Goal: Information Seeking & Learning: Learn about a topic

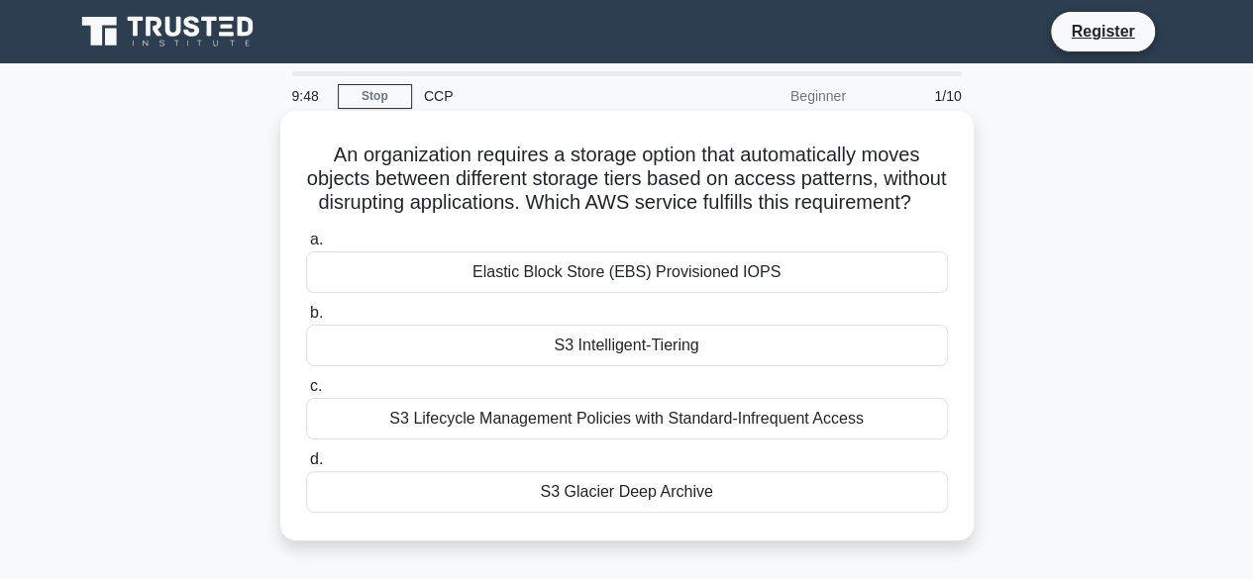
click at [489, 293] on div "Elastic Block Store (EBS) Provisioned IOPS" at bounding box center [627, 273] width 642 height 42
click at [306, 247] on input "a. Elastic Block Store (EBS) Provisioned IOPS" at bounding box center [306, 240] width 0 height 13
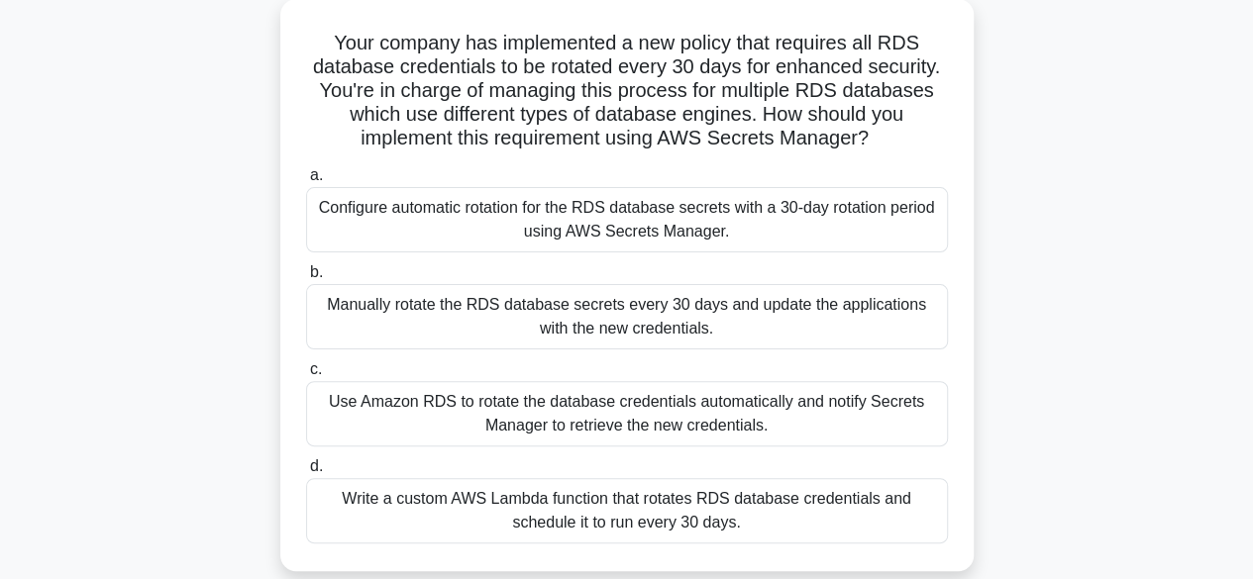
scroll to position [134, 0]
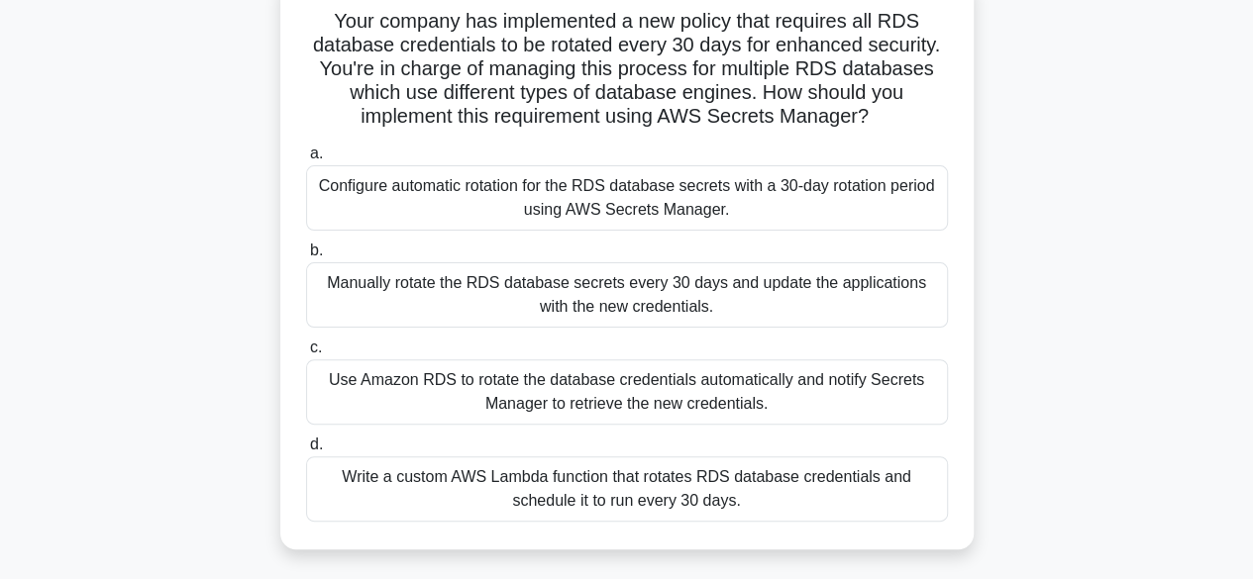
click at [697, 466] on div "Write a custom AWS Lambda function that rotates RDS database credentials and sc…" at bounding box center [627, 489] width 642 height 65
click at [306, 452] on input "d. Write a custom AWS Lambda function that rotates RDS database credentials and…" at bounding box center [306, 445] width 0 height 13
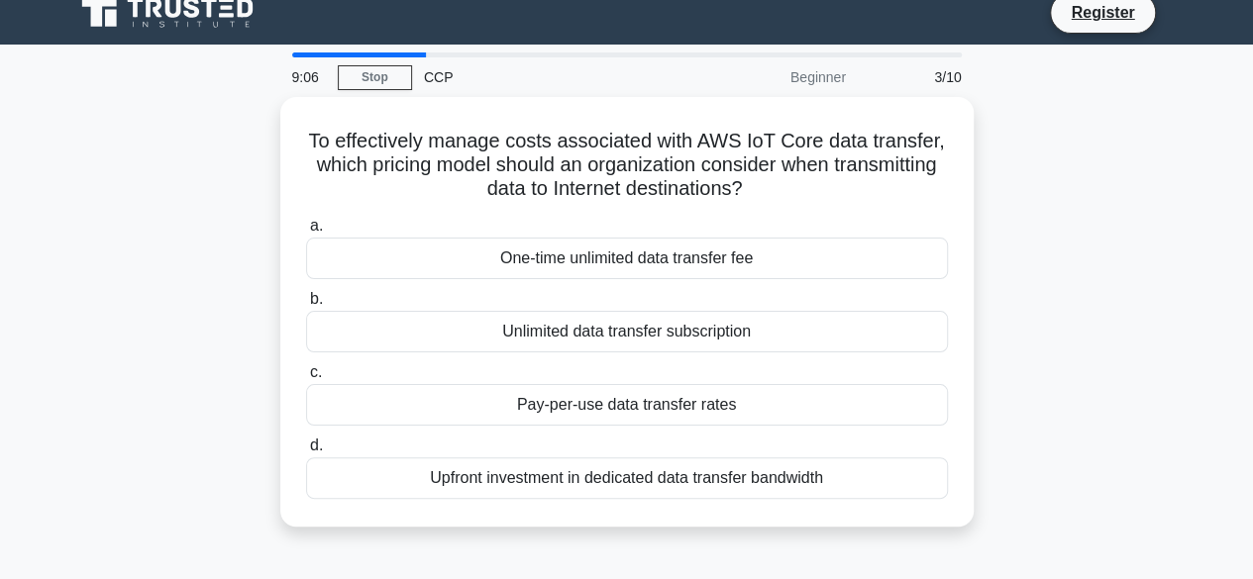
scroll to position [0, 0]
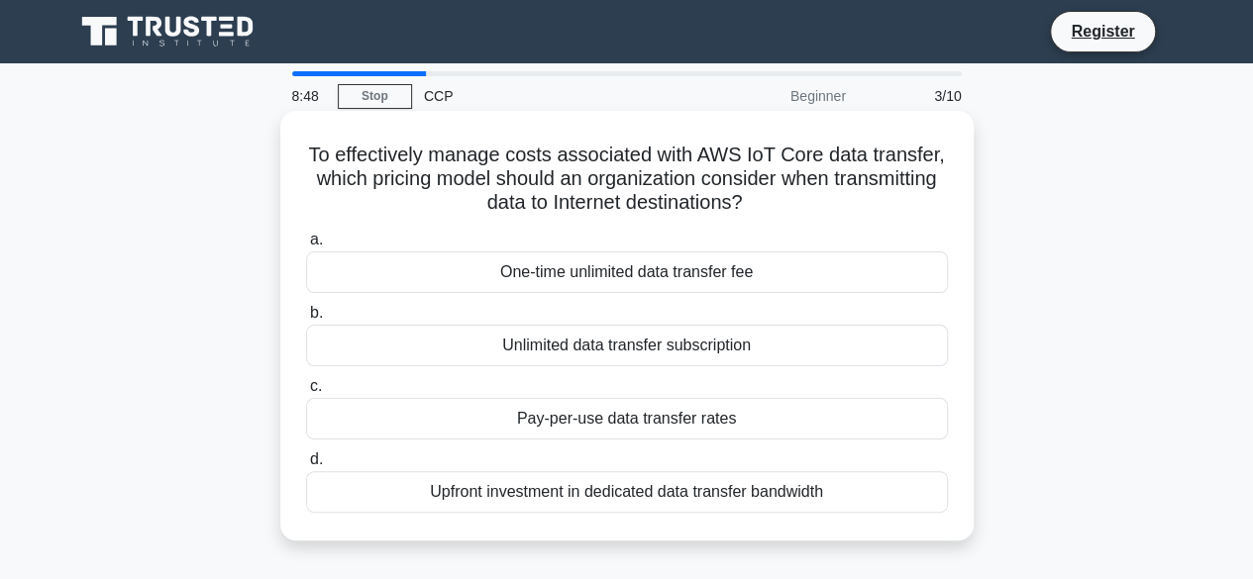
click at [763, 423] on div "Pay-per-use data transfer rates" at bounding box center [627, 419] width 642 height 42
click at [306, 393] on input "c. Pay-per-use data transfer rates" at bounding box center [306, 386] width 0 height 13
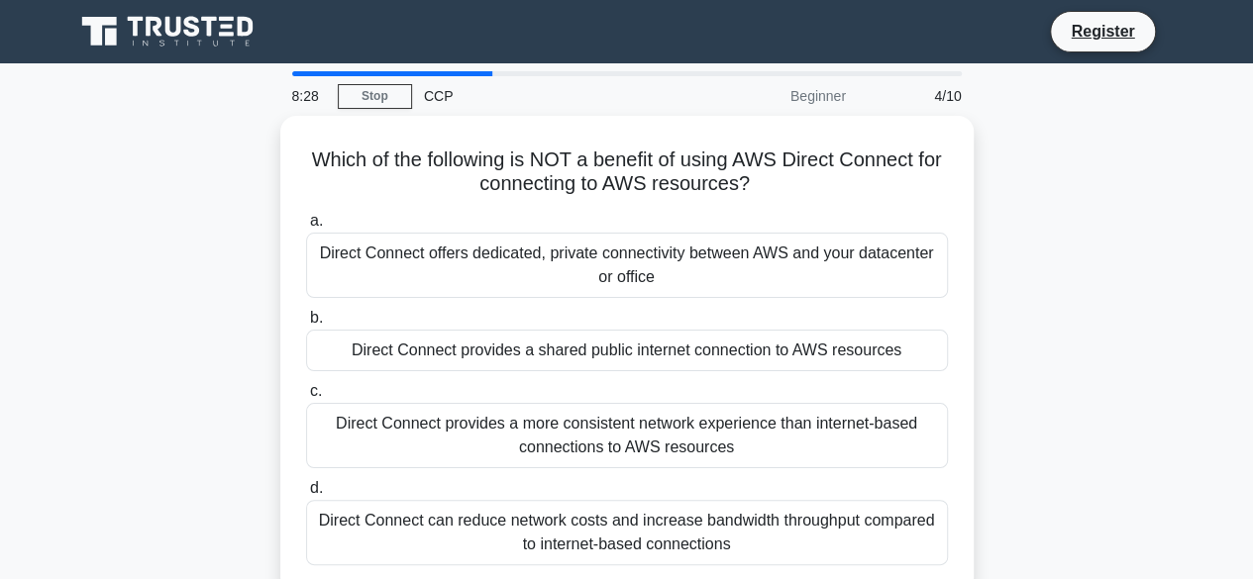
click at [763, 423] on div "Direct Connect provides a more consistent network experience than internet-base…" at bounding box center [627, 435] width 642 height 65
click at [306, 398] on input "c. Direct Connect provides a more consistent network experience than internet-b…" at bounding box center [306, 391] width 0 height 13
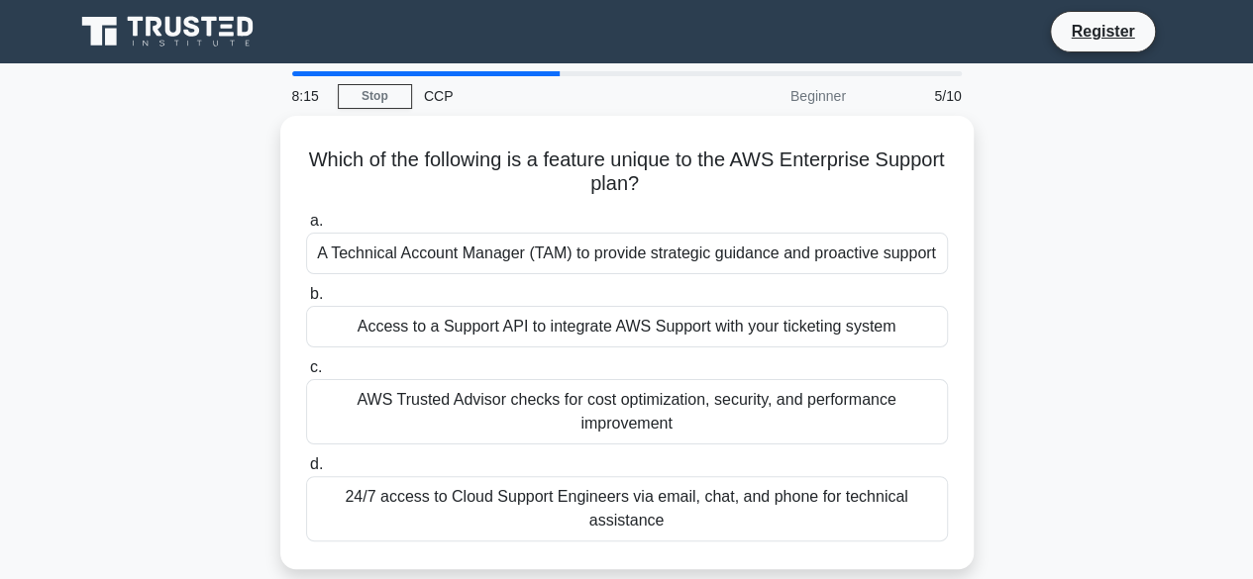
click at [763, 423] on div "AWS Trusted Advisor checks for cost optimization, security, and performance imp…" at bounding box center [627, 411] width 642 height 65
click at [306, 374] on input "c. AWS Trusted Advisor checks for cost optimization, security, and performance …" at bounding box center [306, 368] width 0 height 13
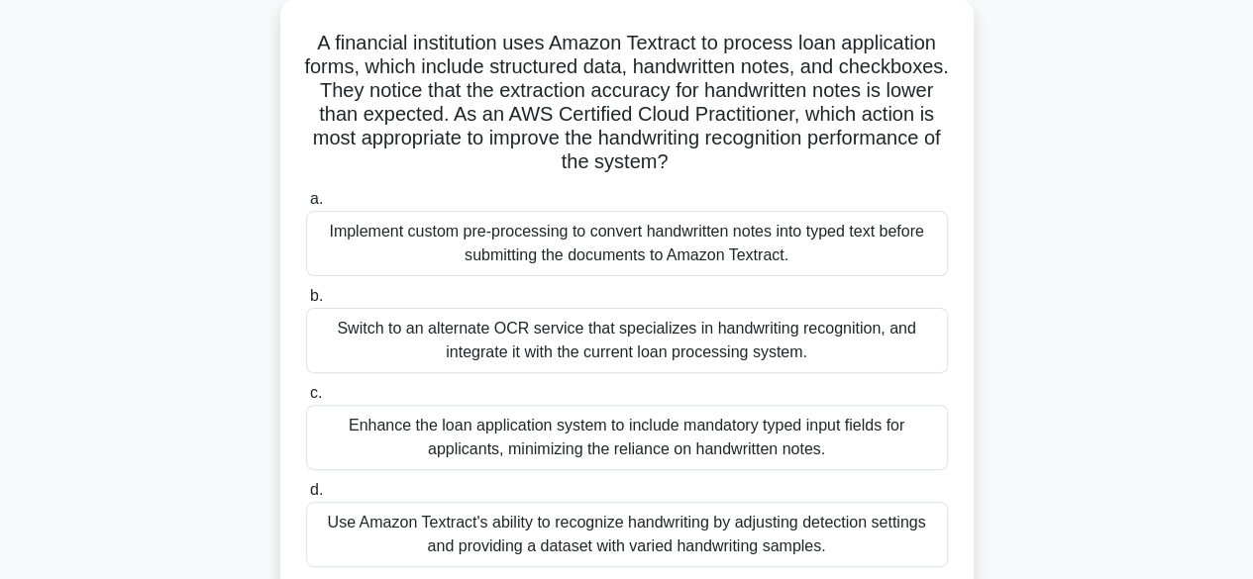
scroll to position [137, 0]
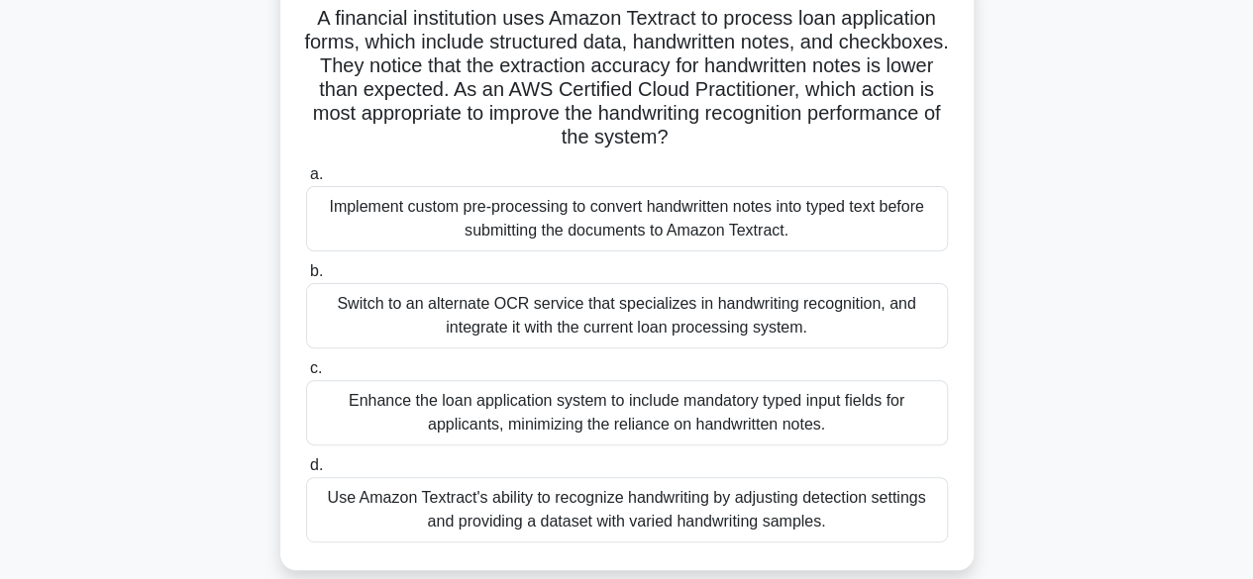
click at [757, 415] on div "Enhance the loan application system to include mandatory typed input fields for…" at bounding box center [627, 412] width 642 height 65
click at [306, 375] on input "c. Enhance the loan application system to include mandatory typed input fields …" at bounding box center [306, 369] width 0 height 13
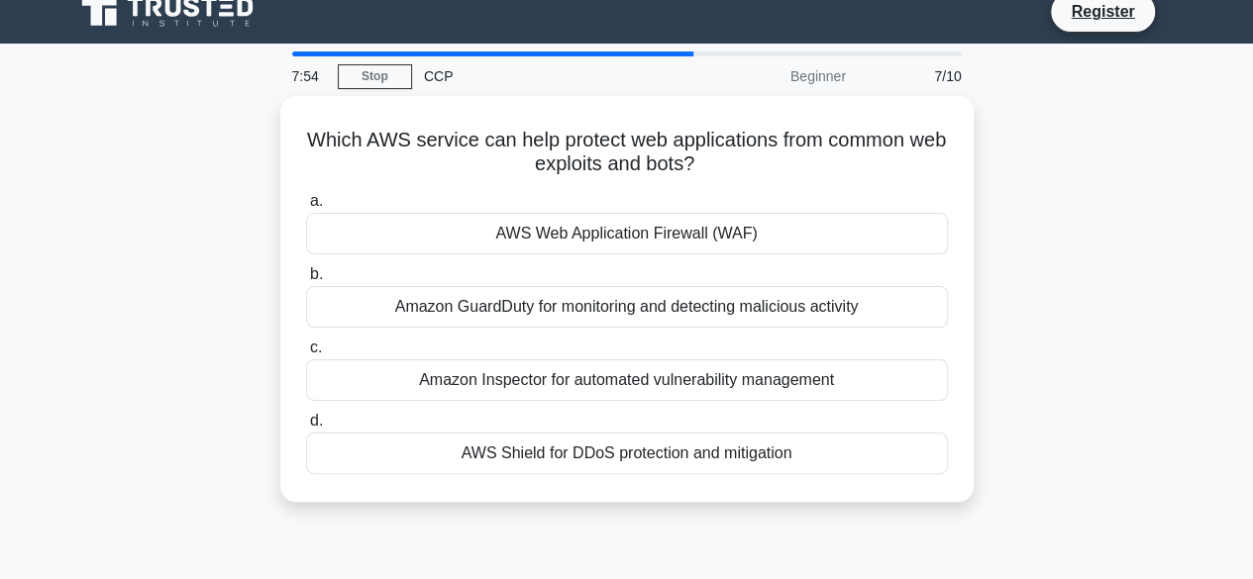
scroll to position [0, 0]
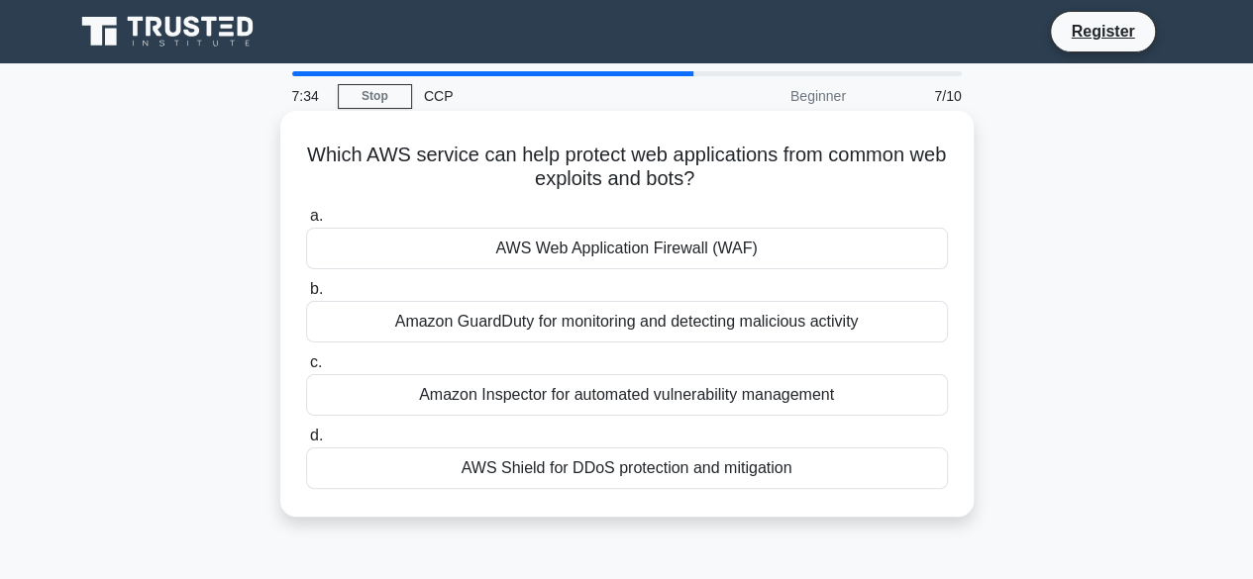
click at [650, 257] on div "AWS Web Application Firewall (WAF)" at bounding box center [627, 249] width 642 height 42
click at [306, 223] on input "a. AWS Web Application Firewall (WAF)" at bounding box center [306, 216] width 0 height 13
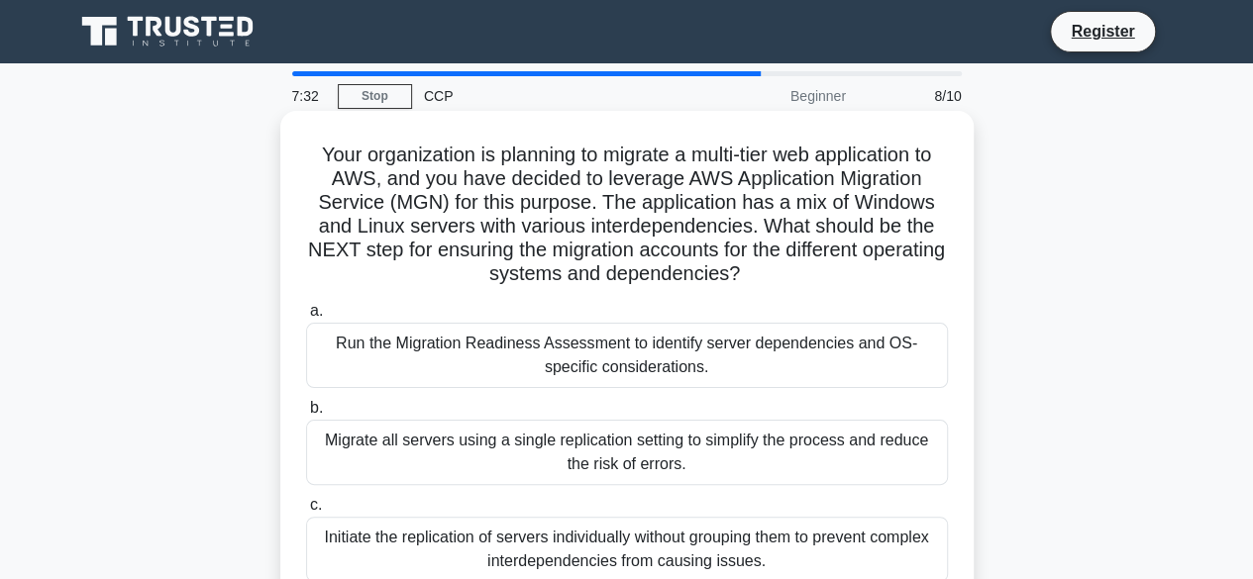
click at [648, 373] on div "Run the Migration Readiness Assessment to identify server dependencies and OS-s…" at bounding box center [627, 355] width 642 height 65
click at [306, 318] on input "a. Run the Migration Readiness Assessment to identify server dependencies and O…" at bounding box center [306, 311] width 0 height 13
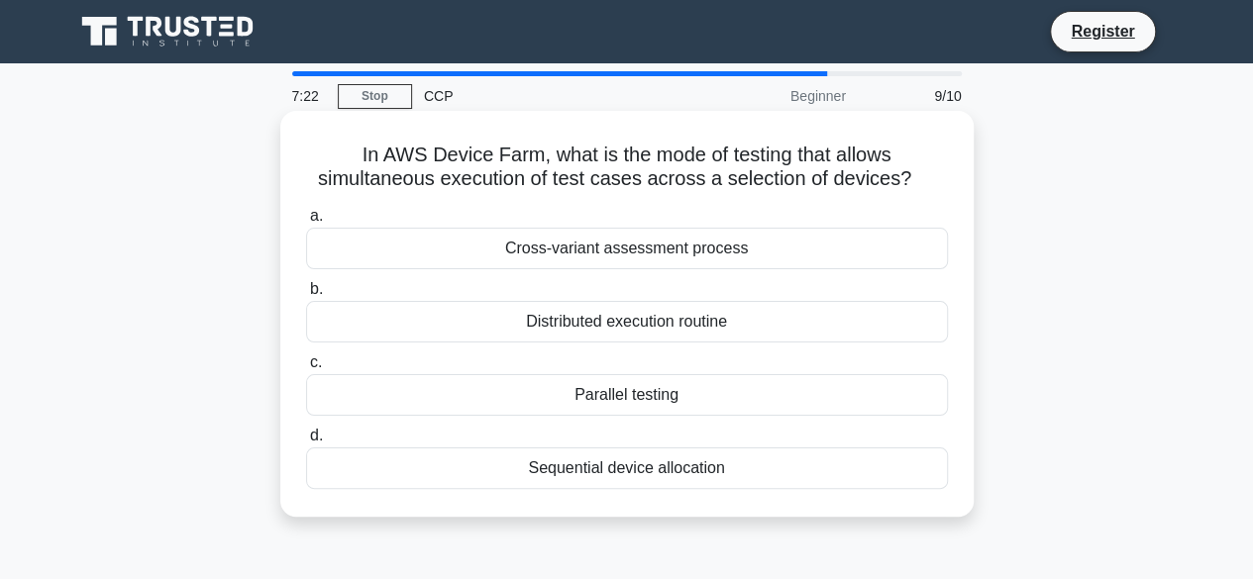
click at [649, 251] on div "Cross-variant assessment process" at bounding box center [627, 249] width 642 height 42
click at [306, 223] on input "a. Cross-variant assessment process" at bounding box center [306, 216] width 0 height 13
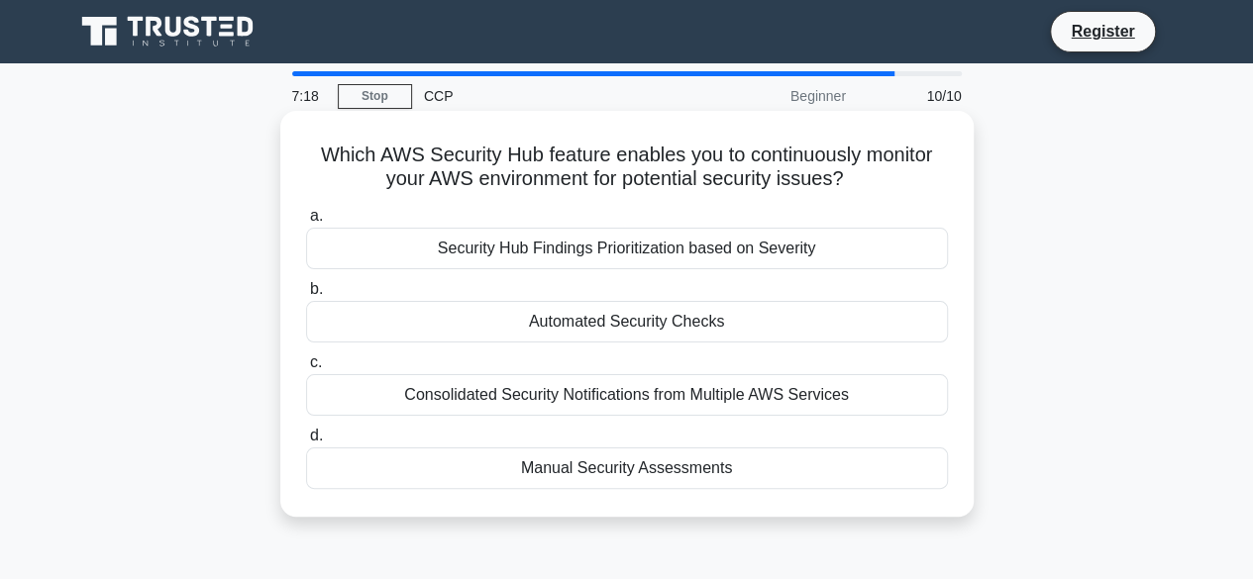
click at [574, 472] on div "Manual Security Assessments" at bounding box center [627, 469] width 642 height 42
click at [306, 443] on input "d. Manual Security Assessments" at bounding box center [306, 436] width 0 height 13
